Goal: Check status: Check status

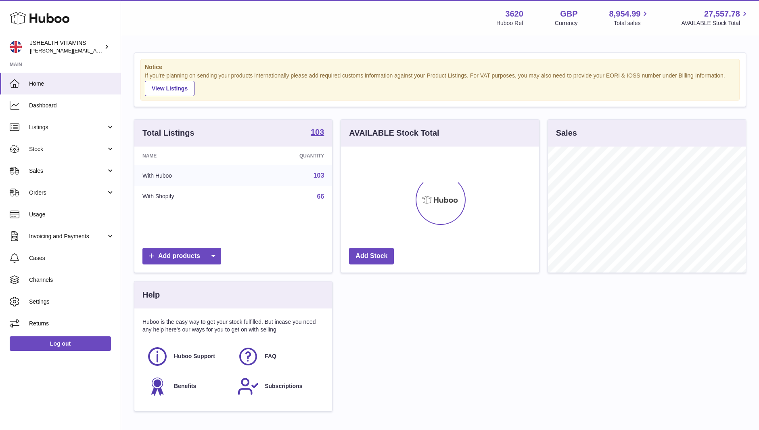
scroll to position [126, 198]
click at [36, 152] on span "Stock" at bounding box center [67, 149] width 77 height 8
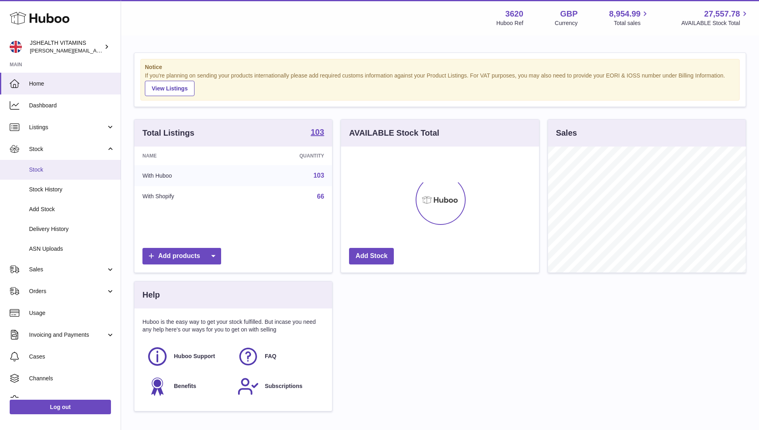
click at [38, 161] on link "Stock" at bounding box center [60, 170] width 121 height 20
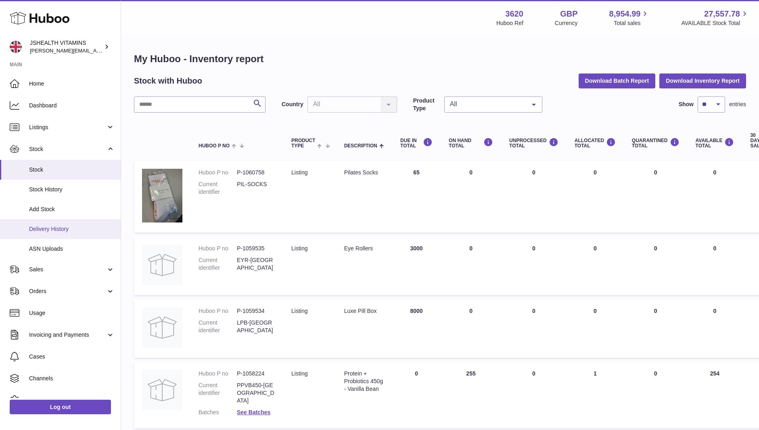
click at [62, 232] on span "Delivery History" at bounding box center [72, 229] width 86 height 8
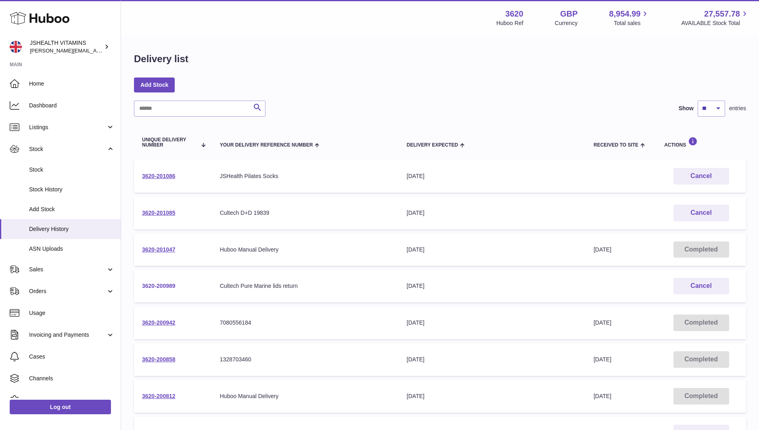
click at [171, 283] on link "3620-200989" at bounding box center [159, 286] width 34 height 6
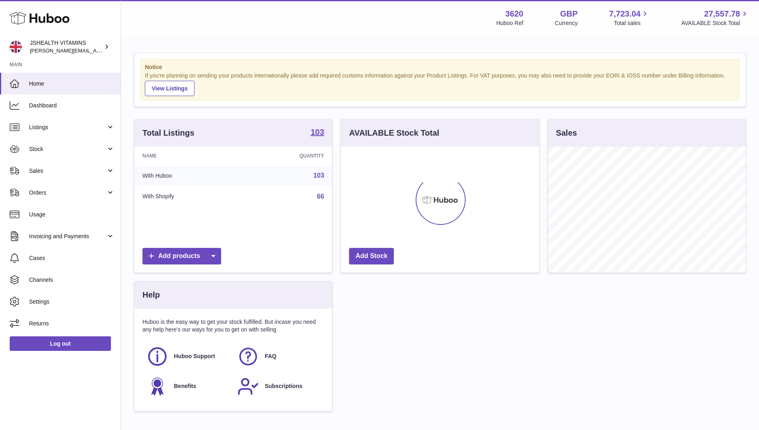
scroll to position [126, 198]
click at [43, 150] on span "Stock" at bounding box center [67, 149] width 77 height 8
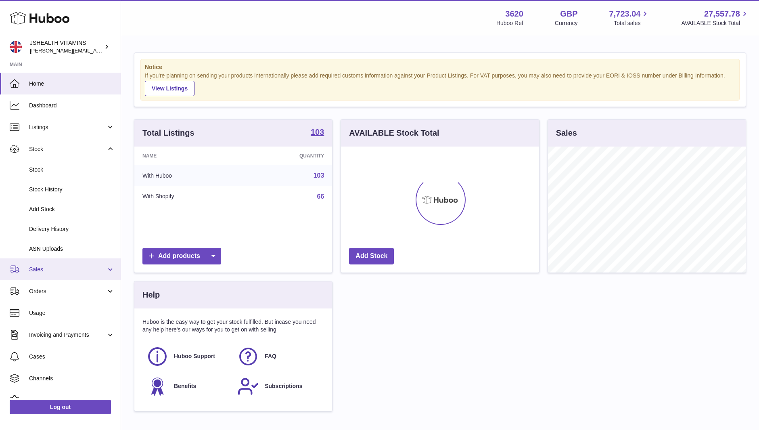
click at [46, 262] on link "Sales" at bounding box center [60, 269] width 121 height 22
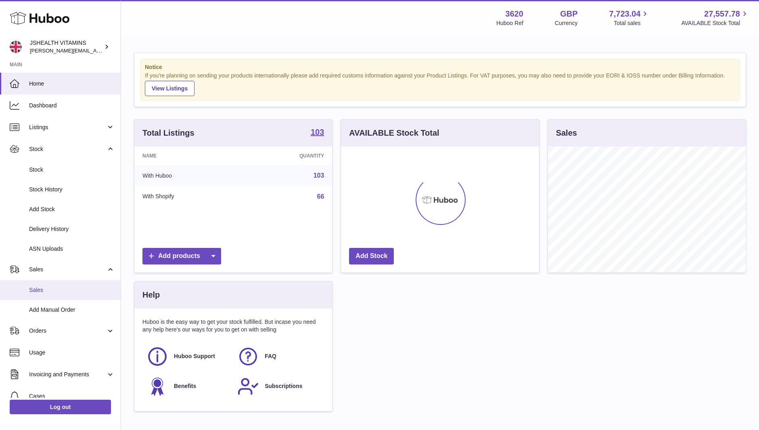
click at [46, 284] on link "Sales" at bounding box center [60, 290] width 121 height 20
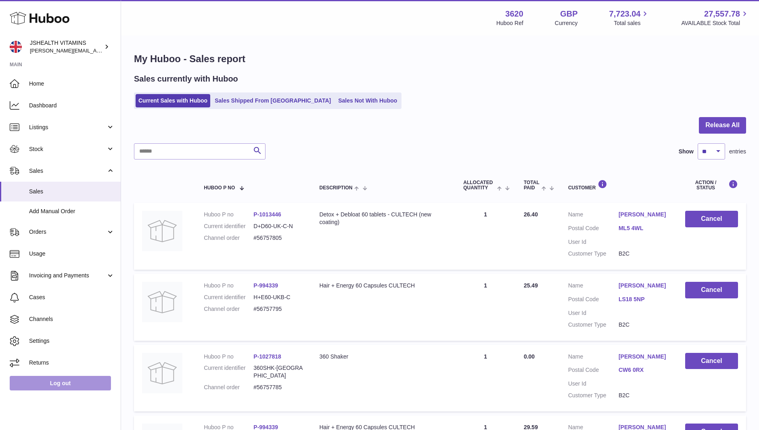
click at [93, 384] on link "Log out" at bounding box center [60, 383] width 101 height 15
